Goal: Check status: Check status

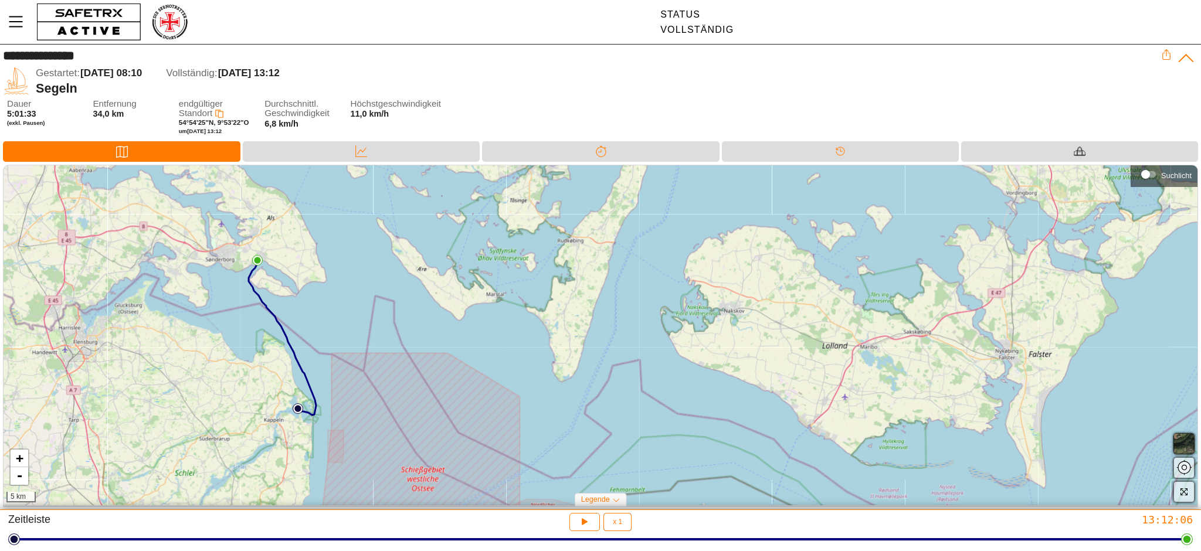
drag, startPoint x: 617, startPoint y: 341, endPoint x: 348, endPoint y: 374, distance: 270.6
click at [348, 374] on div "+ - 5 km" at bounding box center [601, 335] width 1194 height 340
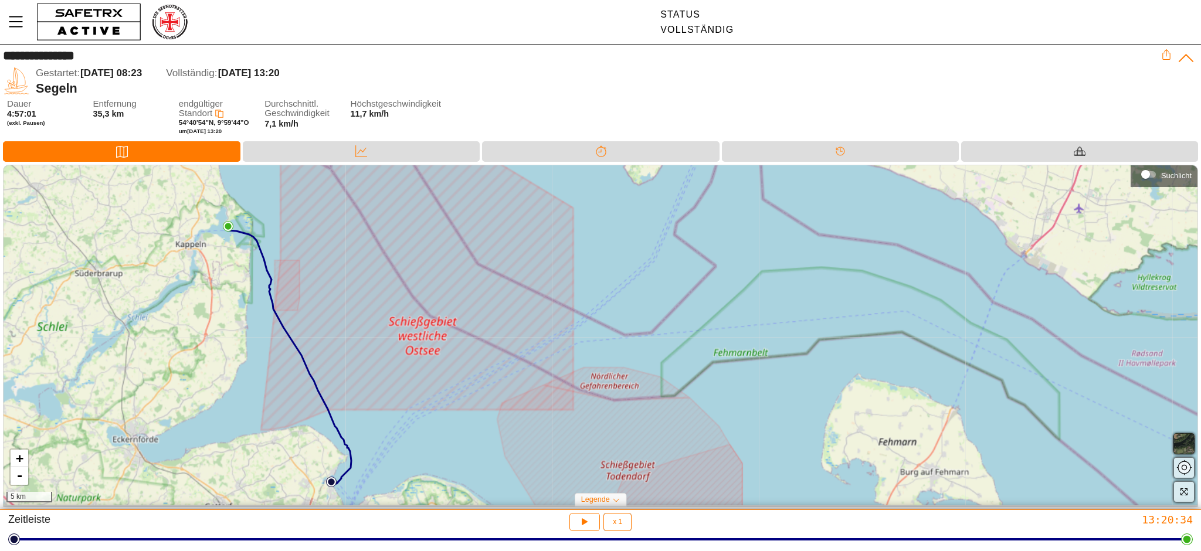
drag, startPoint x: 382, startPoint y: 301, endPoint x: 66, endPoint y: 320, distance: 316.6
click at [66, 320] on div "+ - 5 km" at bounding box center [601, 335] width 1194 height 340
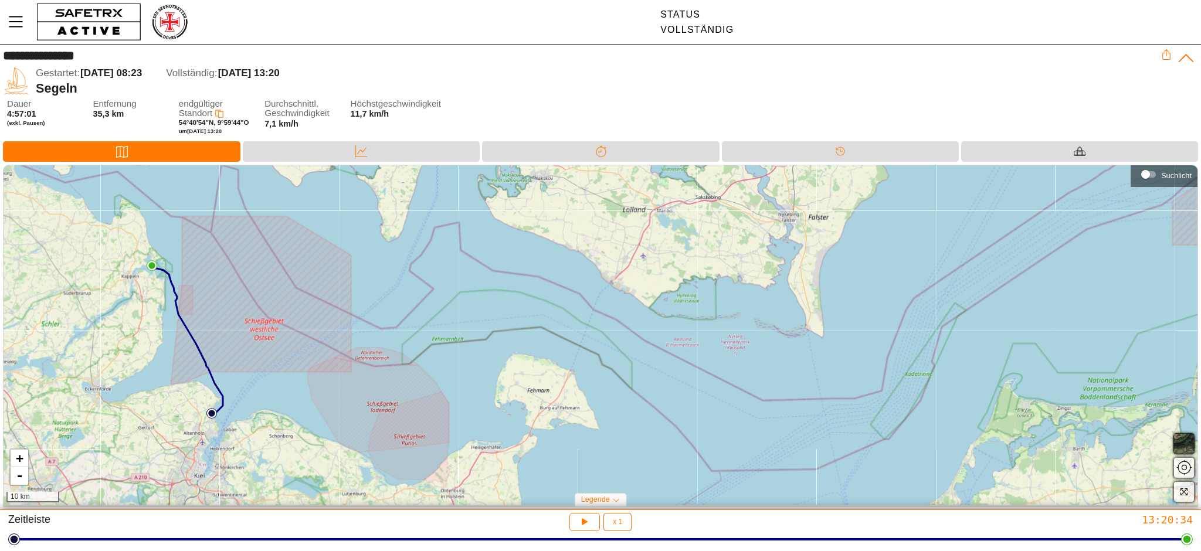
drag, startPoint x: 125, startPoint y: 317, endPoint x: 117, endPoint y: 319, distance: 8.4
click at [117, 319] on div "+ - 10 km" at bounding box center [601, 335] width 1194 height 340
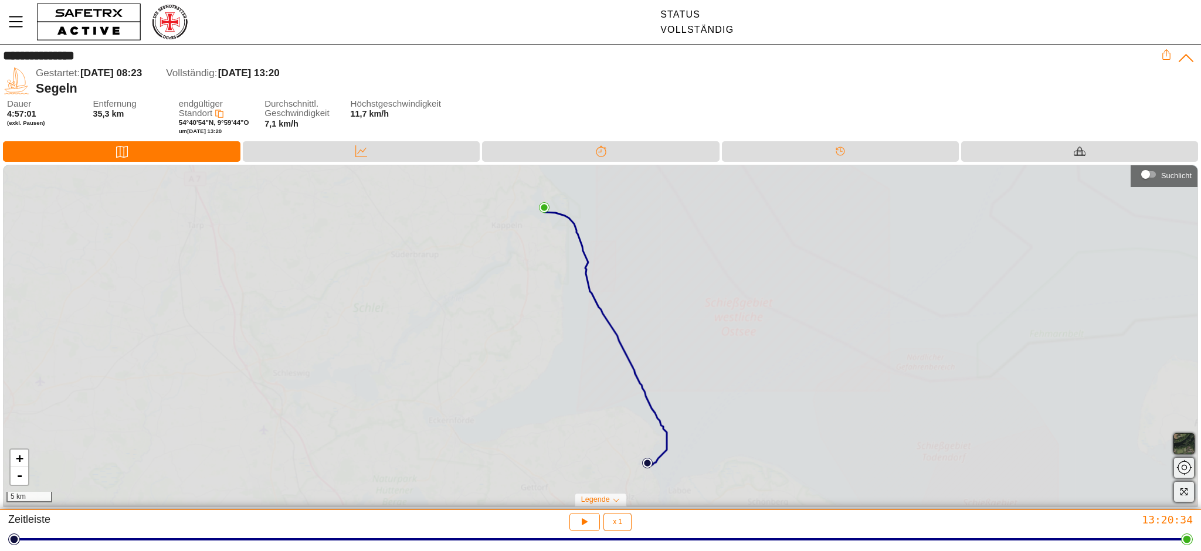
drag, startPoint x: 462, startPoint y: 327, endPoint x: 189, endPoint y: 336, distance: 272.8
click at [189, 336] on div "+ - 5 km" at bounding box center [601, 335] width 1194 height 340
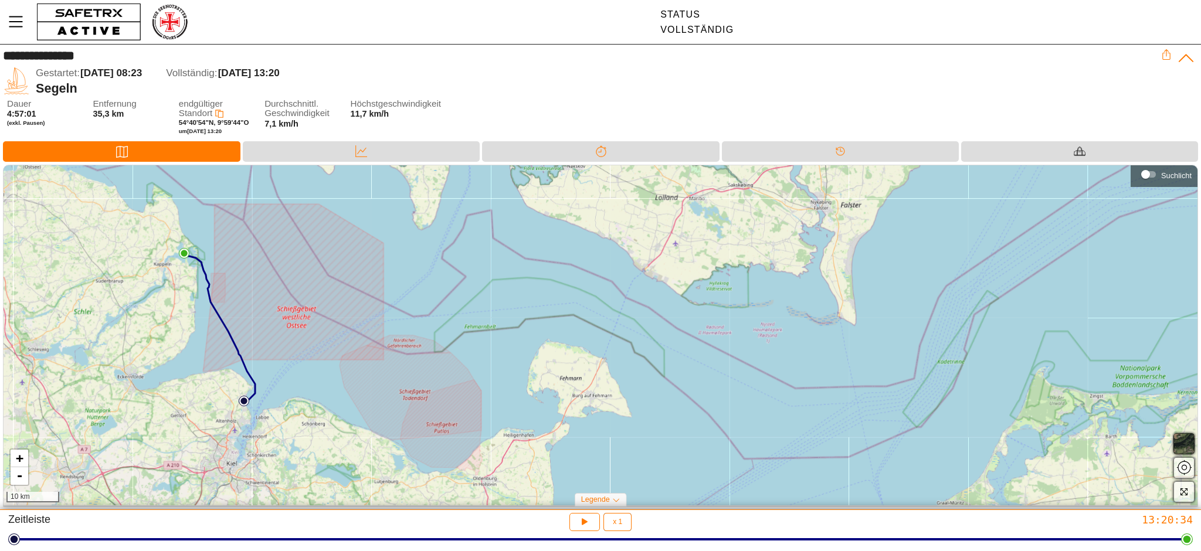
drag, startPoint x: 266, startPoint y: 318, endPoint x: 49, endPoint y: 324, distance: 217.6
click at [49, 324] on div "+ - 10 km" at bounding box center [601, 335] width 1194 height 340
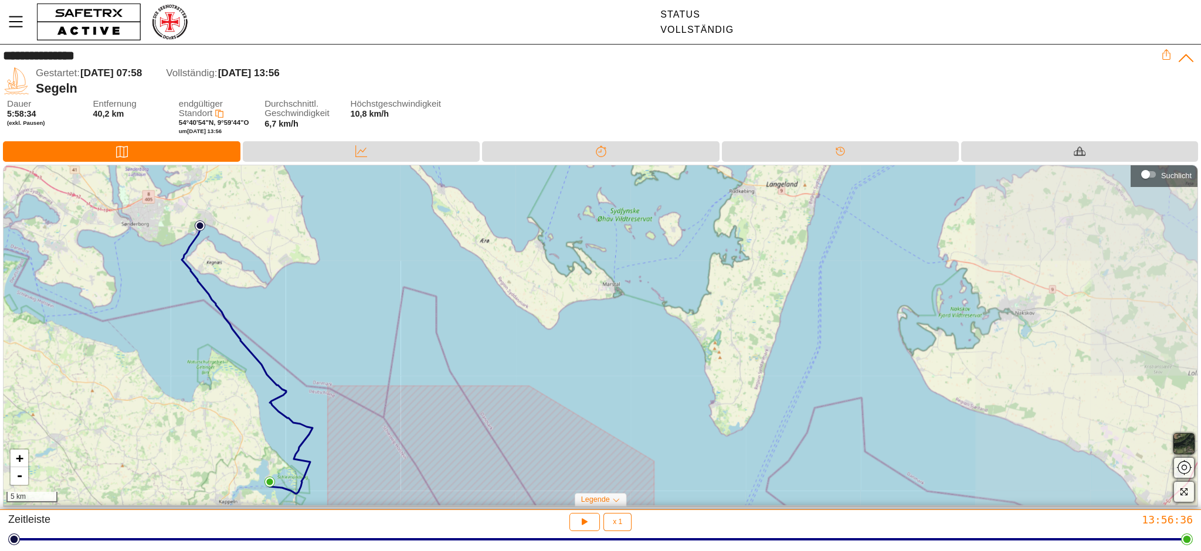
drag, startPoint x: 240, startPoint y: 300, endPoint x: 70, endPoint y: 303, distance: 170.1
click at [70, 303] on div "+ - 5 km" at bounding box center [601, 335] width 1194 height 340
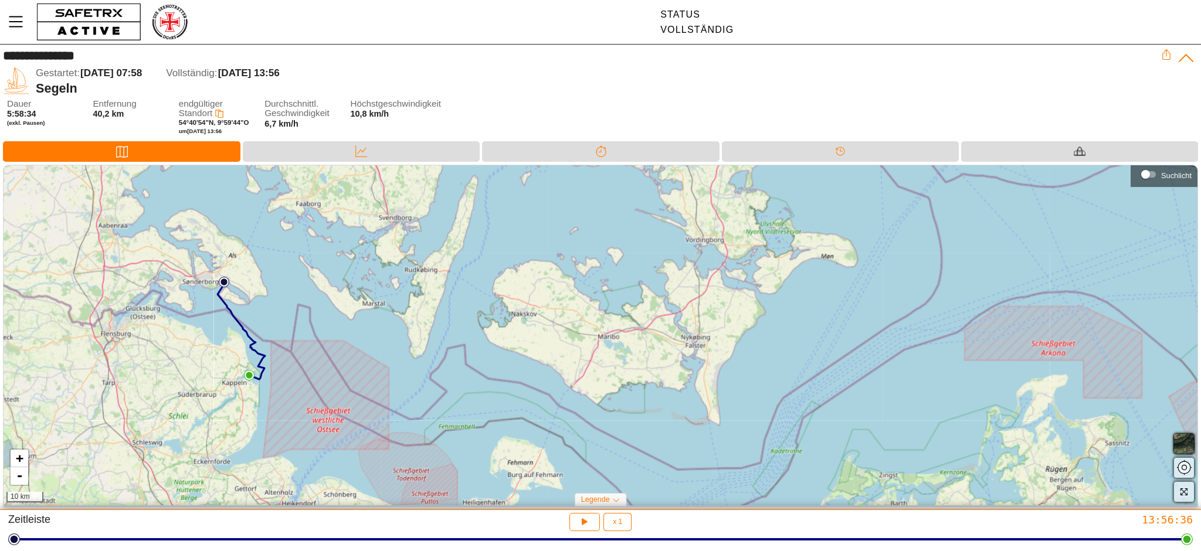
drag, startPoint x: 211, startPoint y: 289, endPoint x: 269, endPoint y: 345, distance: 81.7
click at [269, 345] on div "+ - 10 km" at bounding box center [601, 335] width 1194 height 340
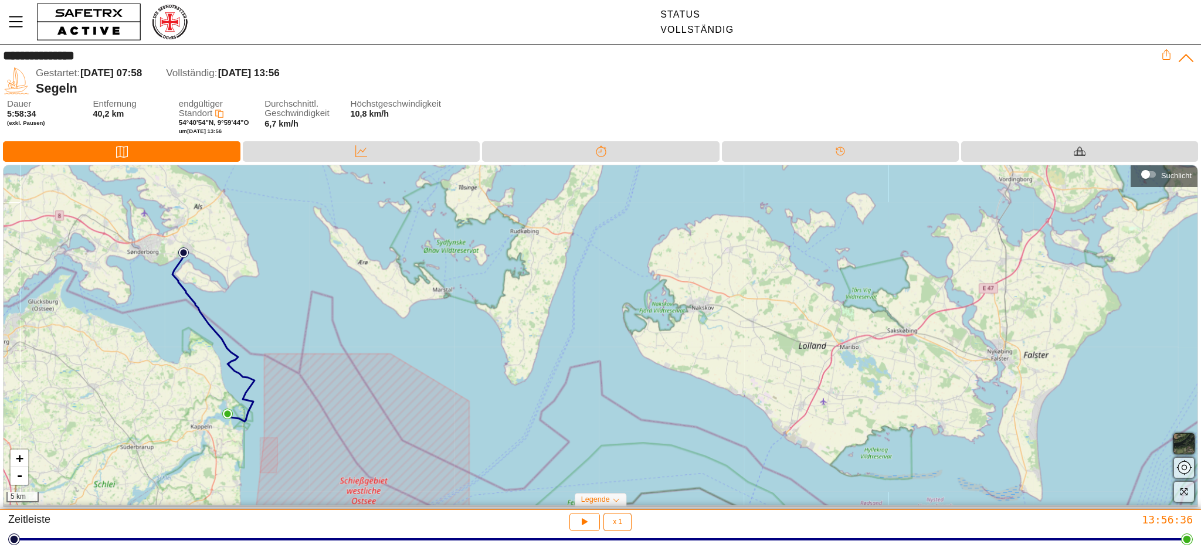
drag, startPoint x: 293, startPoint y: 307, endPoint x: 314, endPoint y: 287, distance: 28.2
click at [314, 290] on div "+ - 5 km" at bounding box center [601, 335] width 1194 height 340
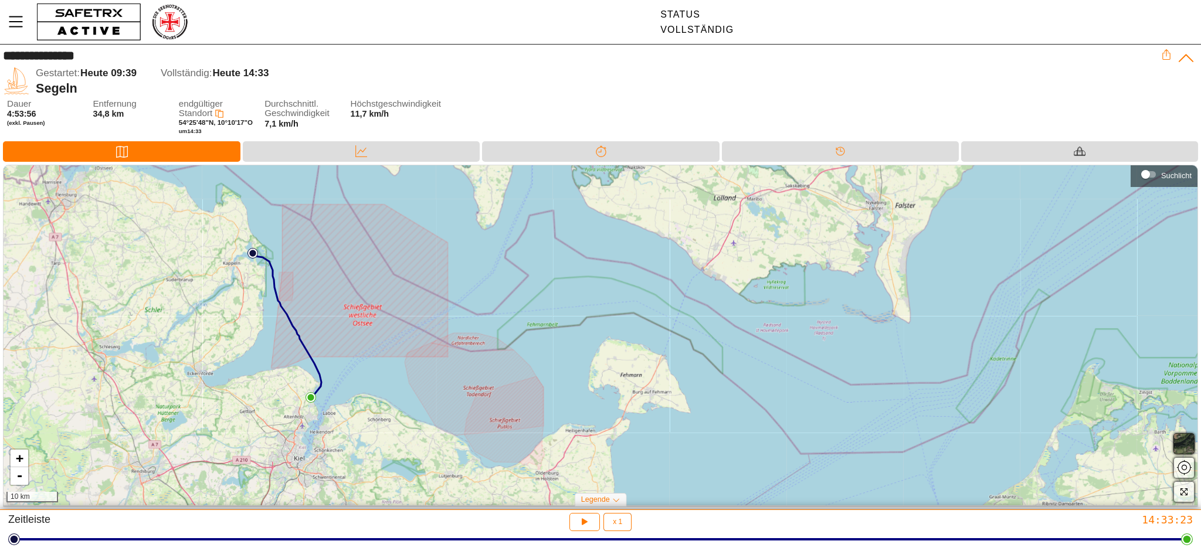
drag, startPoint x: 650, startPoint y: 373, endPoint x: 310, endPoint y: 398, distance: 341.0
click at [310, 398] on div "+ - 10 km" at bounding box center [601, 335] width 1194 height 340
